Goal: Connect with others: Connect with others

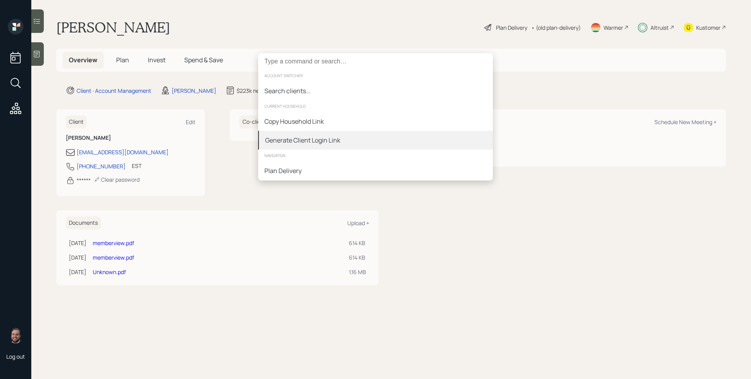
click at [316, 140] on div "Generate Client Login Link" at bounding box center [302, 139] width 75 height 9
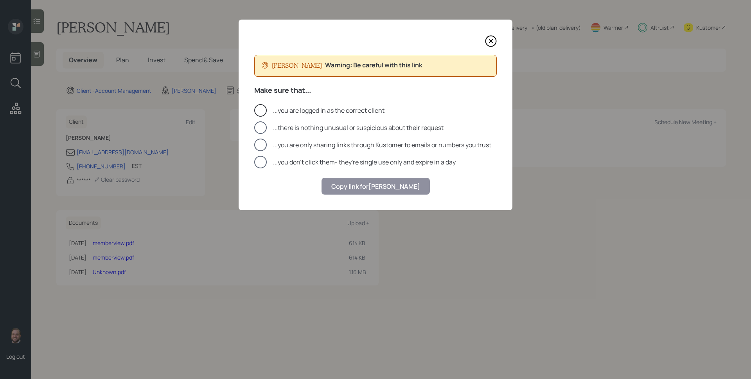
click at [260, 106] on div at bounding box center [260, 110] width 13 height 13
click at [261, 124] on div at bounding box center [260, 127] width 13 height 13
click at [259, 143] on div at bounding box center [260, 144] width 13 height 13
click at [259, 164] on div at bounding box center [260, 162] width 13 height 13
click at [381, 191] on button "Copy link for [PERSON_NAME]" at bounding box center [376, 186] width 108 height 17
